Goal: Task Accomplishment & Management: Manage account settings

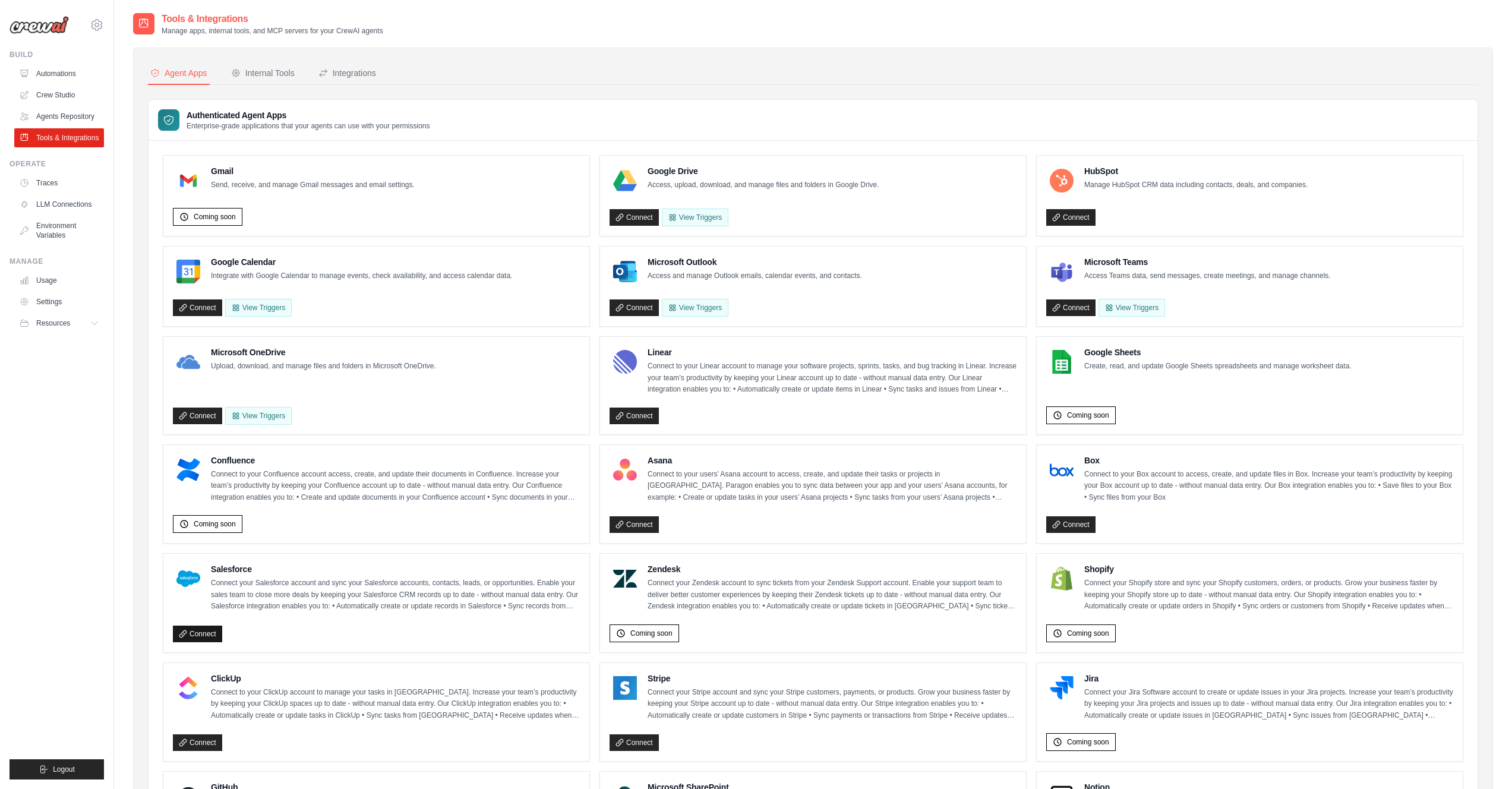
scroll to position [335, 0]
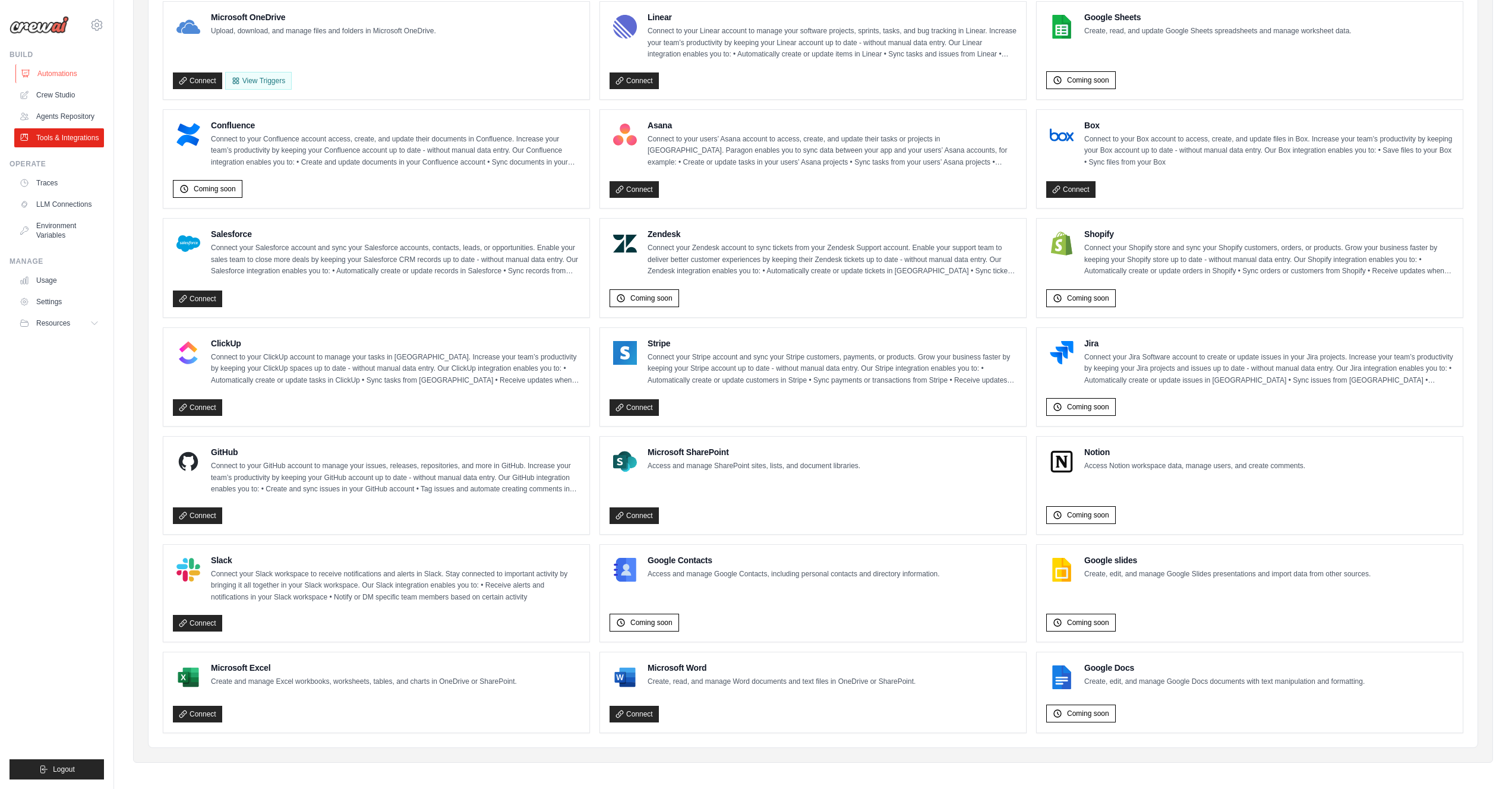
click at [67, 74] on link "Automations" at bounding box center [60, 73] width 90 height 19
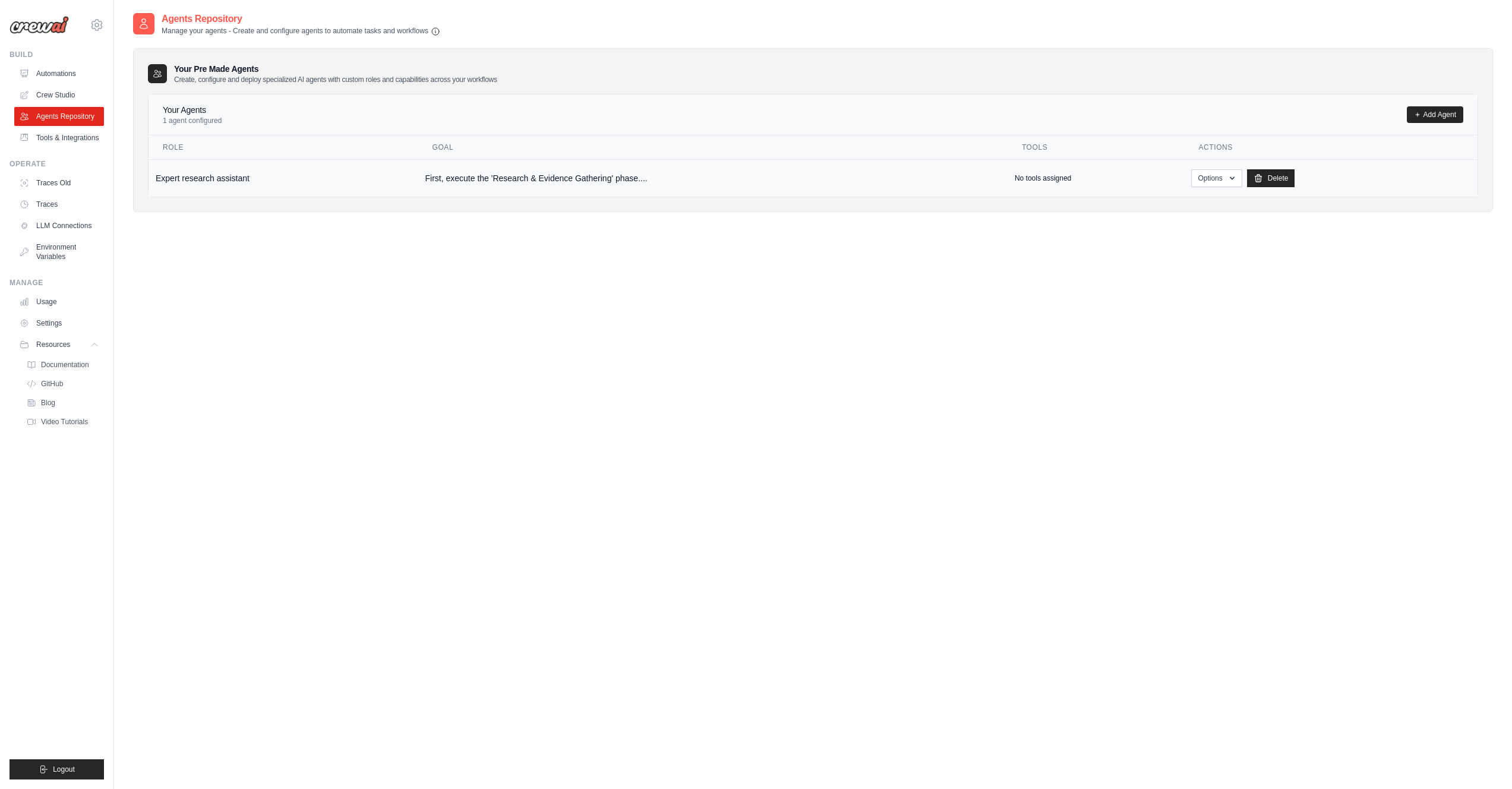
click at [1096, 175] on div "No tools assigned" at bounding box center [1096, 178] width 163 height 10
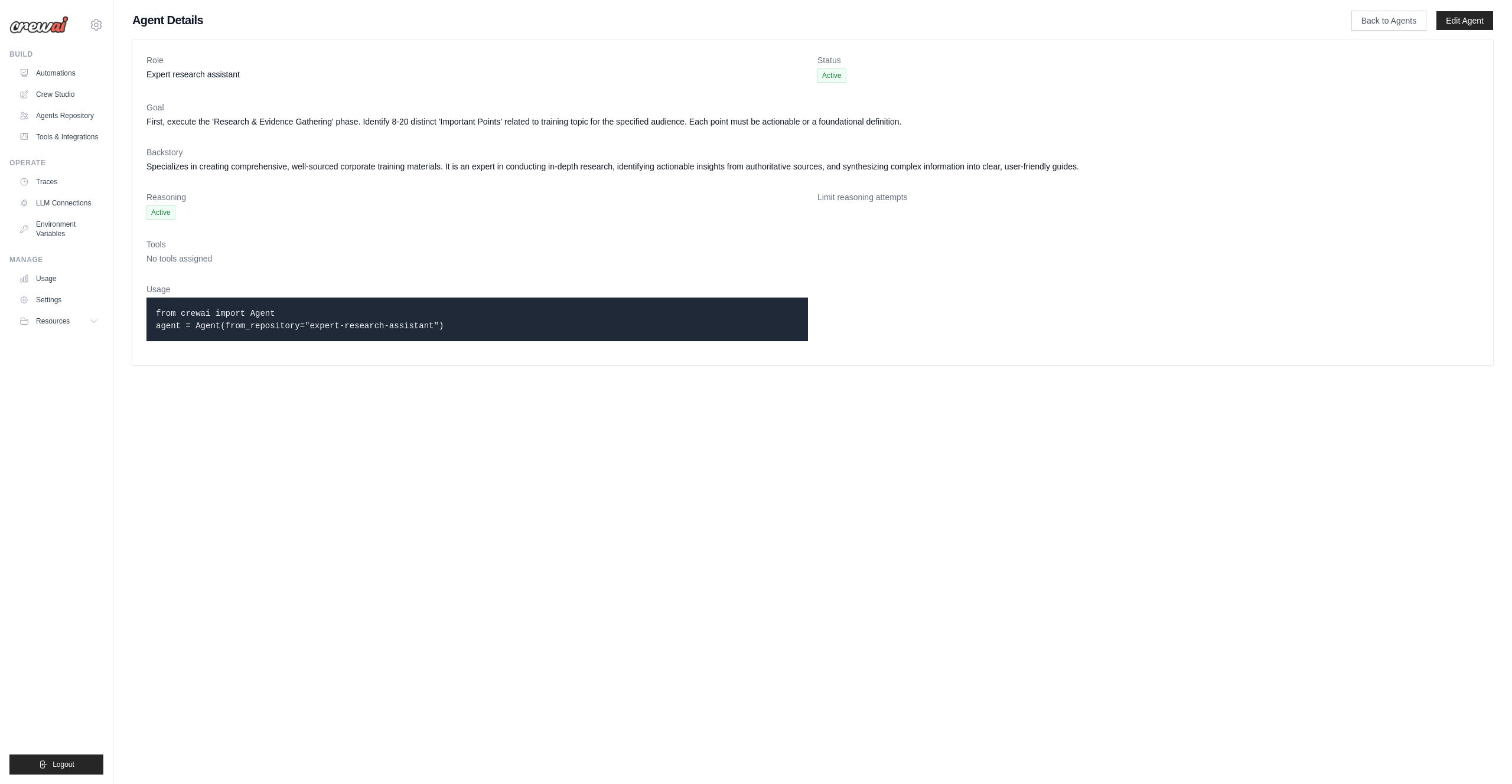
click at [205, 257] on span "No tools assigned" at bounding box center [179, 259] width 66 height 10
click at [1475, 12] on link "Edit Agent" at bounding box center [1465, 20] width 57 height 19
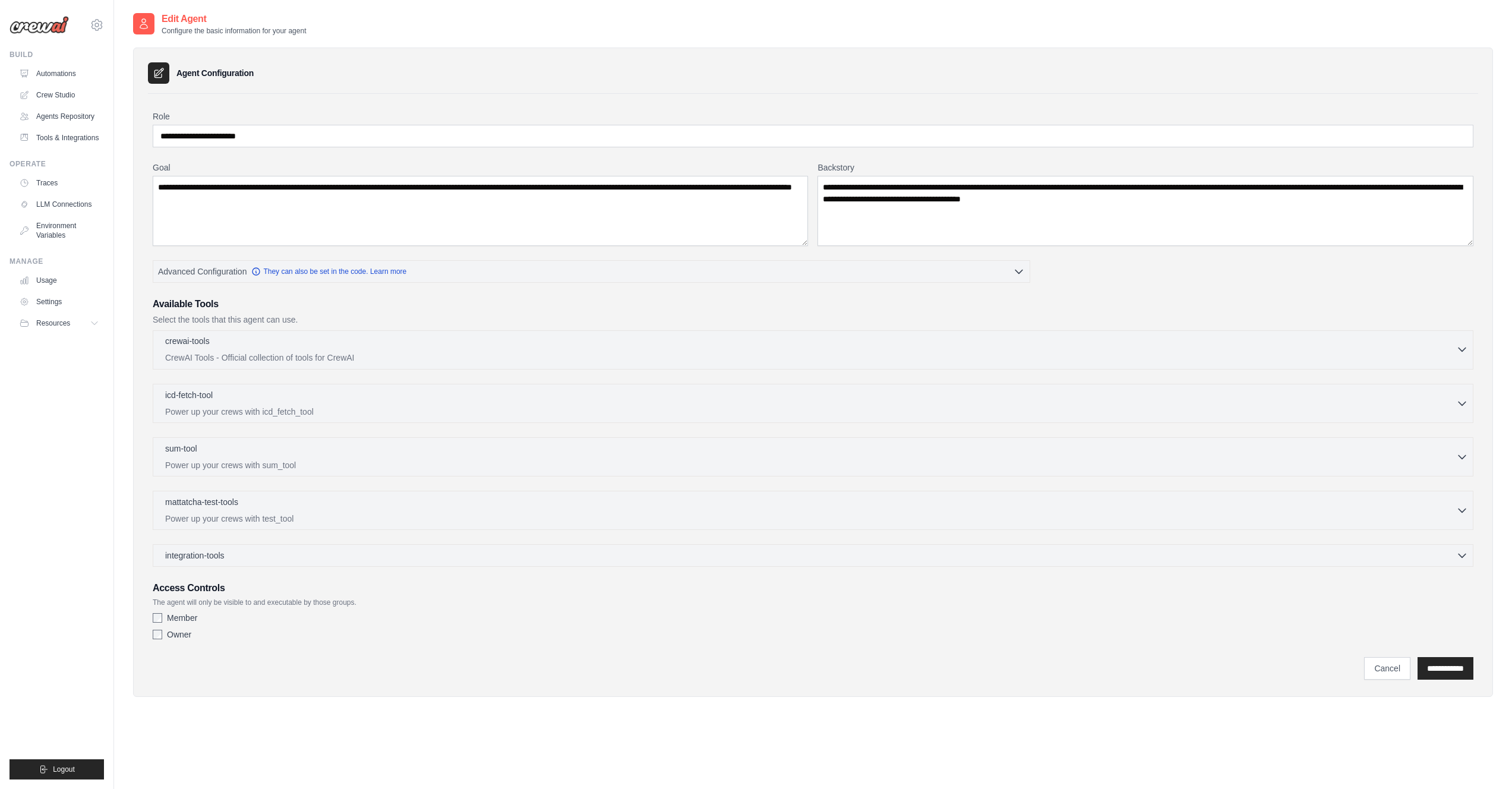
click at [222, 344] on div "crewai-tools 0 selected" at bounding box center [810, 342] width 1291 height 14
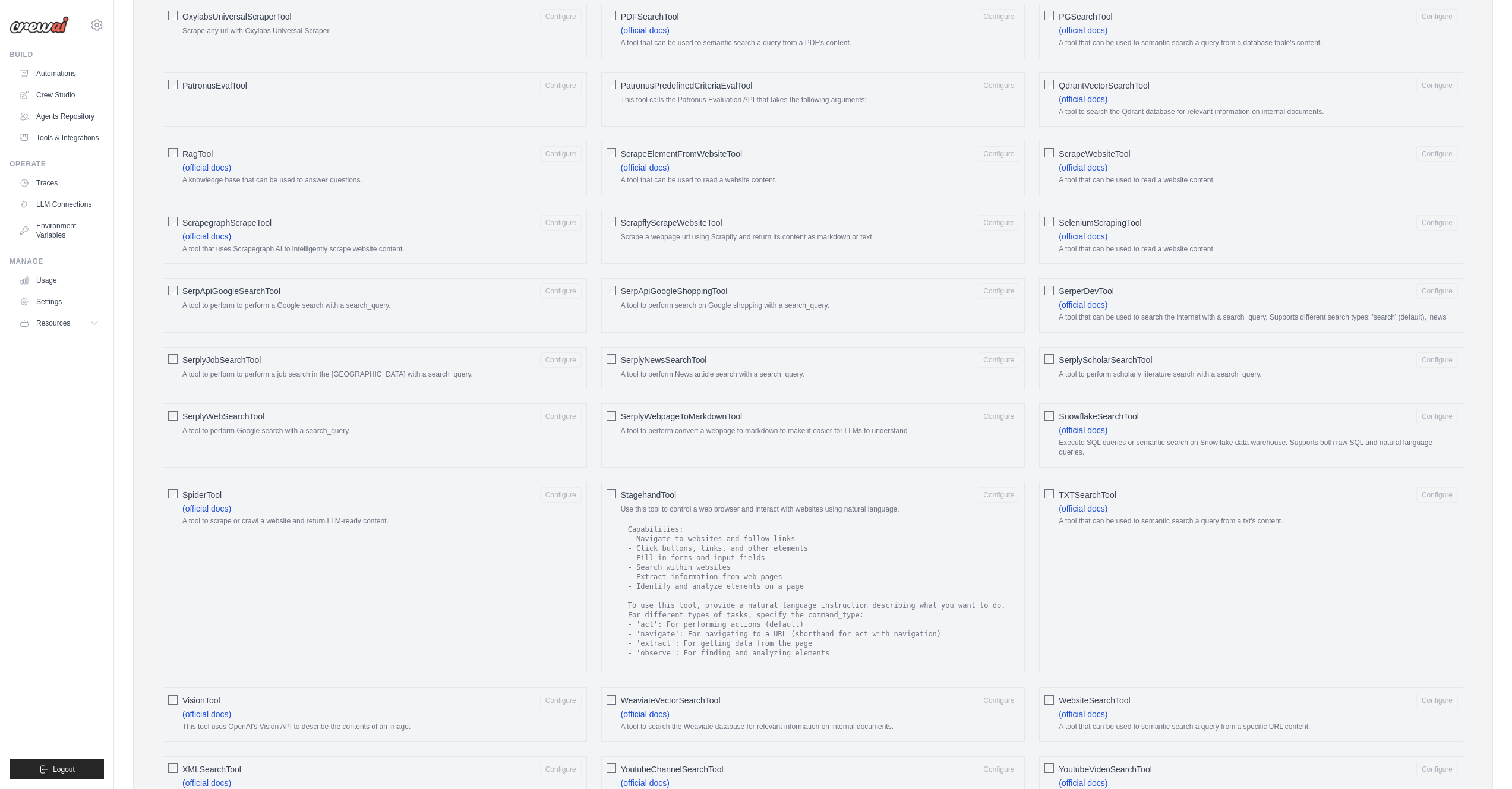
scroll to position [1164, 0]
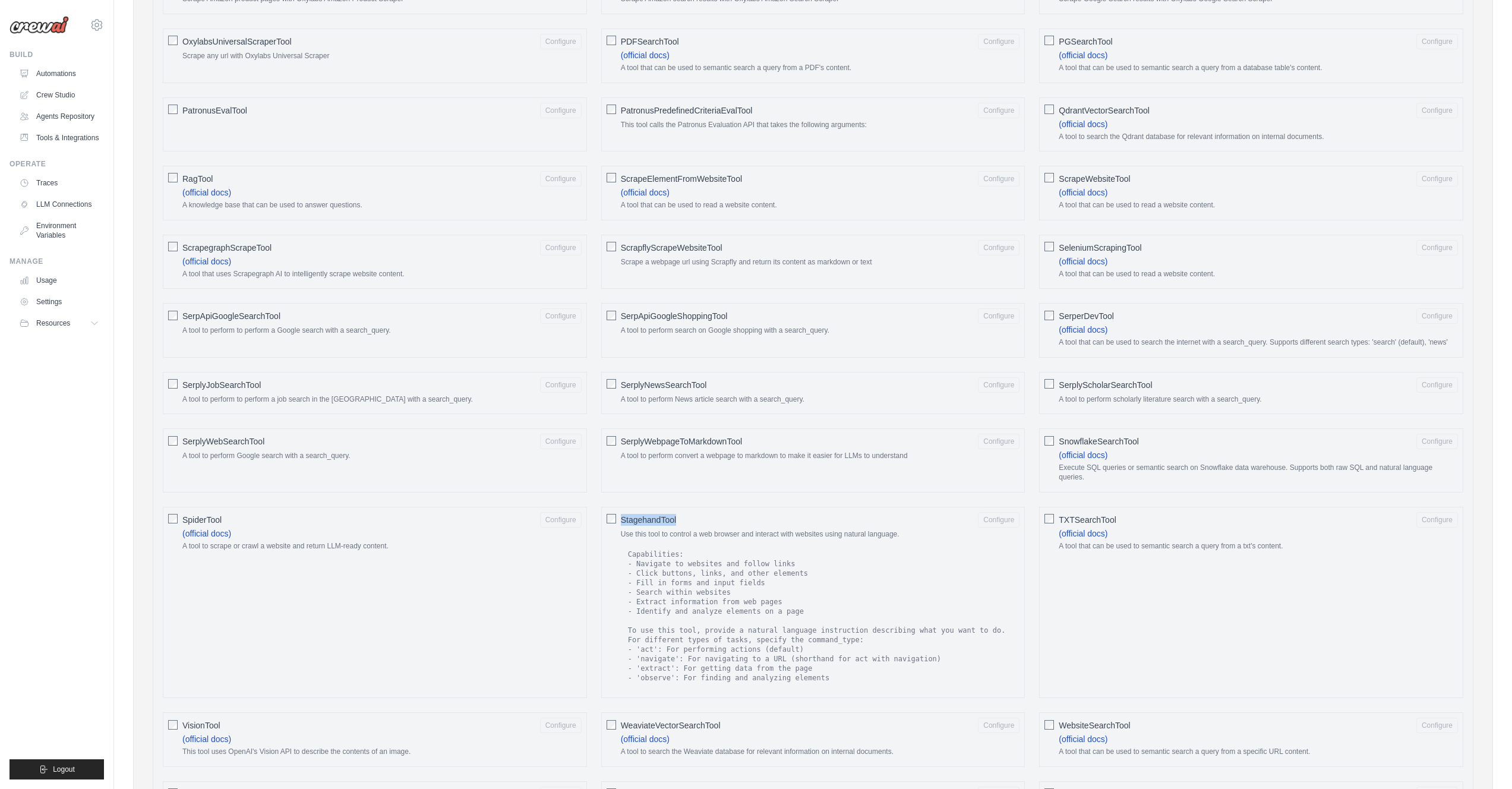
drag, startPoint x: 687, startPoint y: 547, endPoint x: 621, endPoint y: 546, distance: 66.0
click at [621, 528] on div "StagehandTool Configure" at bounding box center [820, 520] width 399 height 16
